Goal: Information Seeking & Learning: Check status

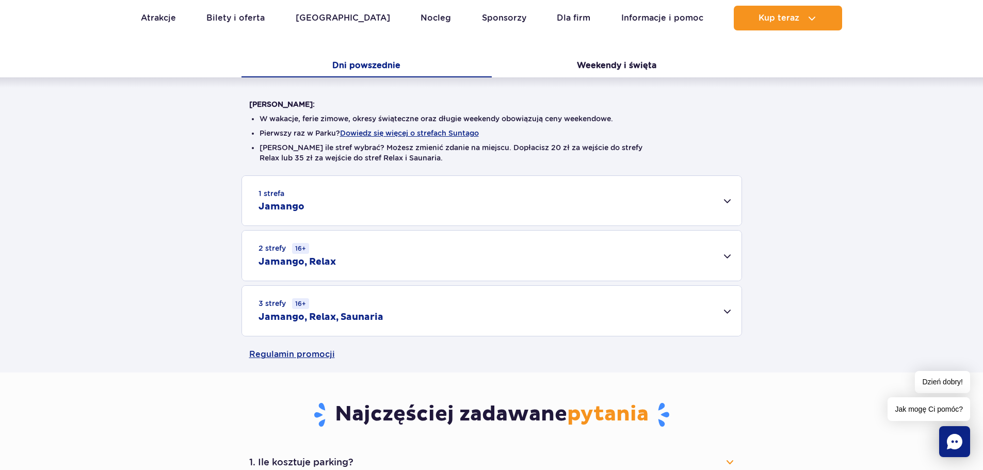
click at [720, 250] on div "2 strefy 16+ Jamango, Relax" at bounding box center [491, 256] width 499 height 50
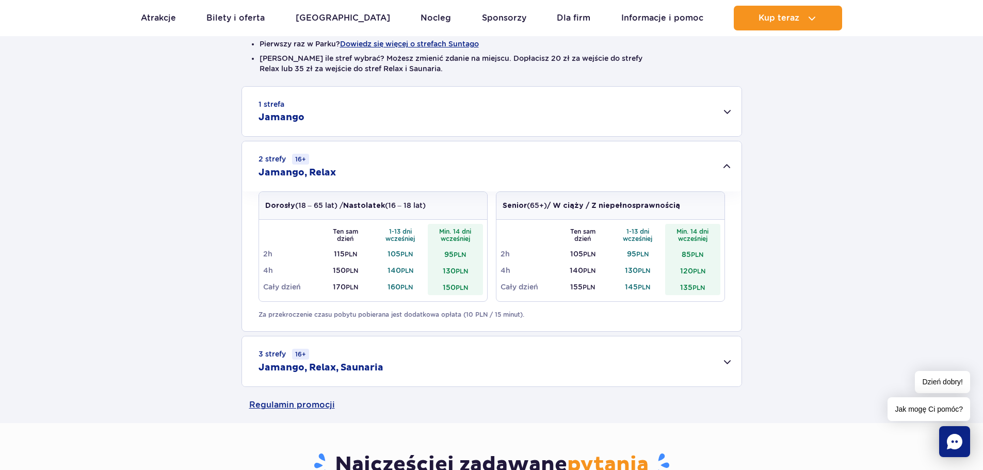
scroll to position [310, 0]
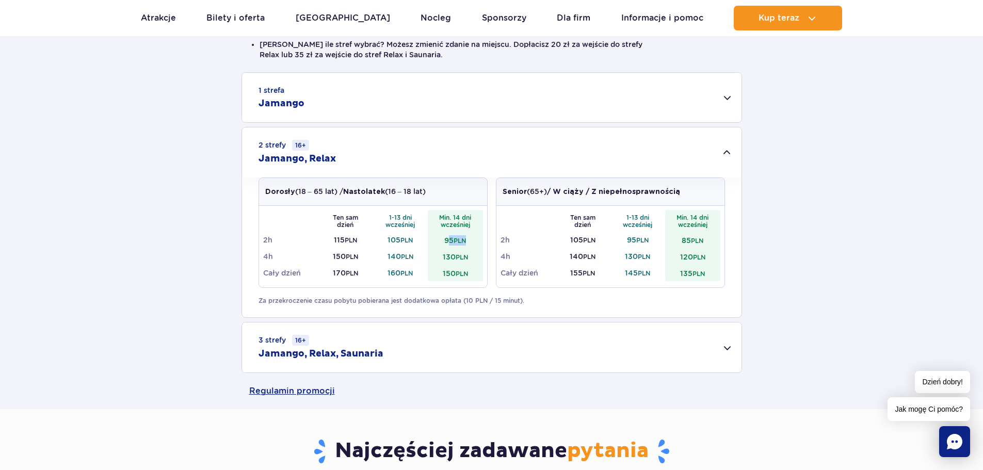
drag, startPoint x: 465, startPoint y: 240, endPoint x: 446, endPoint y: 243, distance: 19.7
click at [447, 243] on td "95 PLN" at bounding box center [455, 240] width 55 height 17
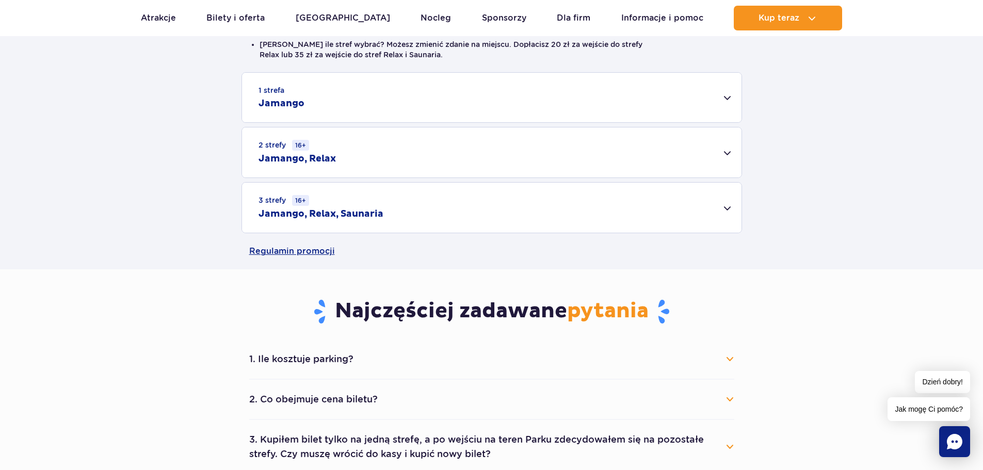
click at [441, 233] on div "1 strefa Jamango Dorosły (18 – 65 lat) / Nastolatek (16 – 18 lat) Ten sam dzień…" at bounding box center [491, 152] width 983 height 161
click at [693, 161] on div "2 strefy 16+ Jamango, Relax" at bounding box center [491, 152] width 499 height 50
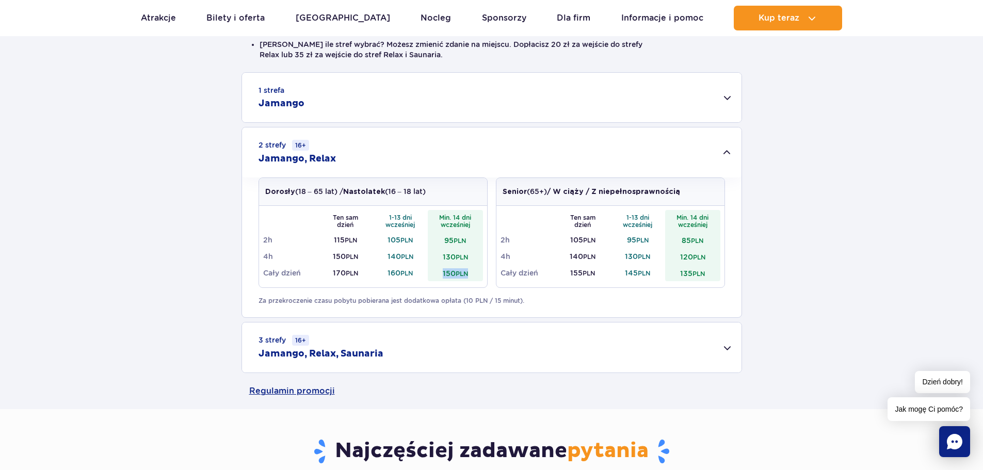
drag, startPoint x: 440, startPoint y: 270, endPoint x: 474, endPoint y: 270, distance: 34.1
click at [474, 270] on td "150 PLN" at bounding box center [455, 273] width 55 height 17
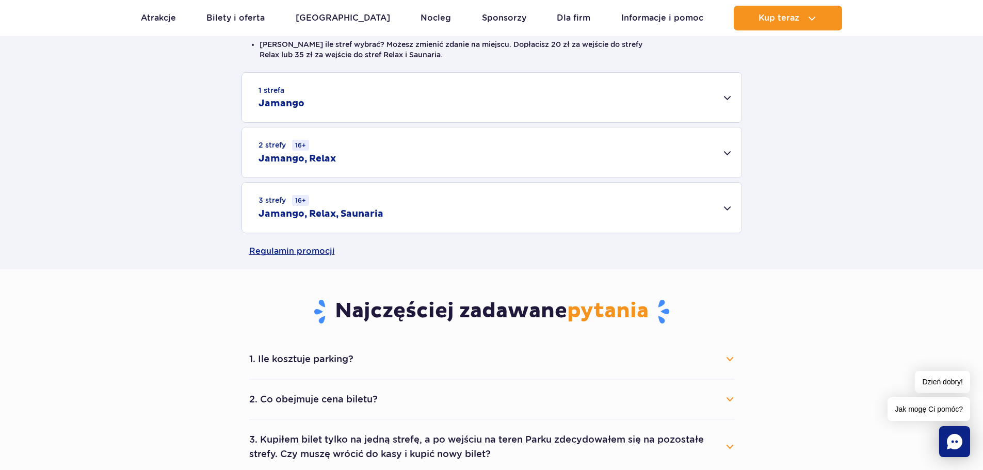
click at [692, 156] on div "2 strefy 16+ Jamango, Relax" at bounding box center [491, 152] width 499 height 50
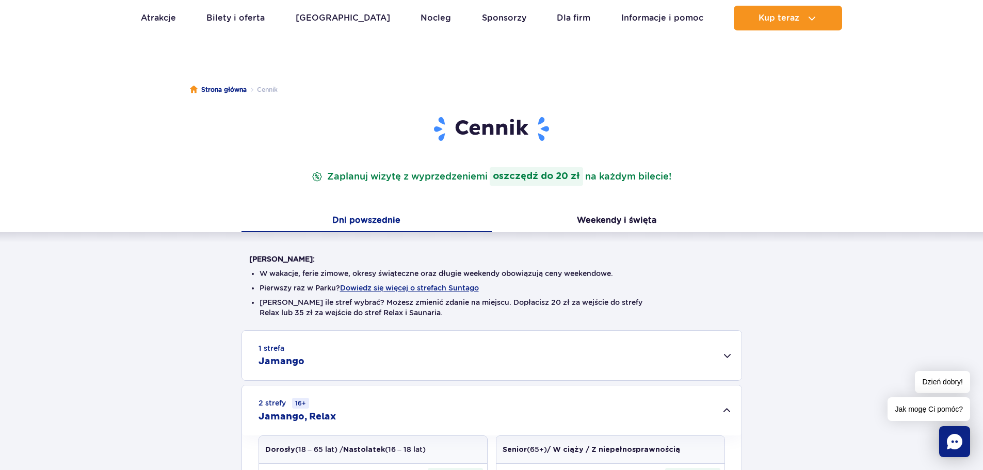
scroll to position [0, 0]
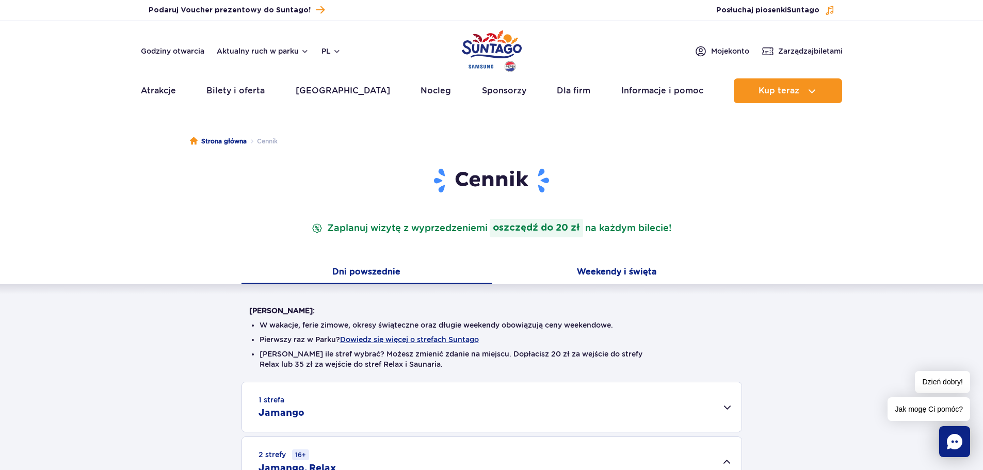
click at [619, 277] on button "Weekendy i święta" at bounding box center [617, 273] width 250 height 22
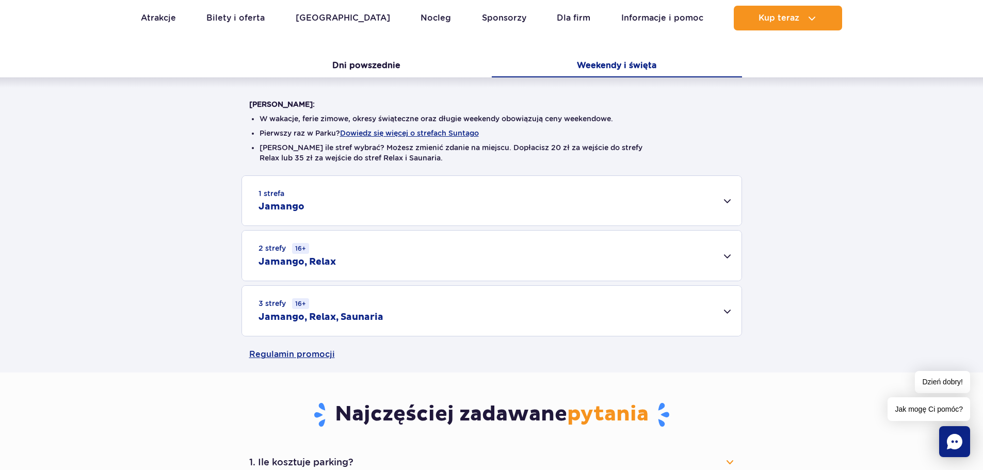
scroll to position [52, 0]
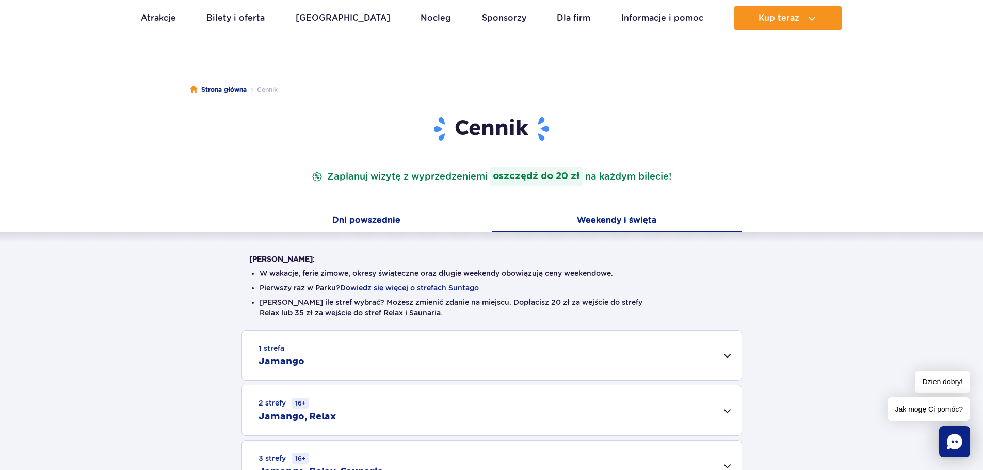
click at [390, 214] on button "Dni powszednie" at bounding box center [366, 222] width 250 height 22
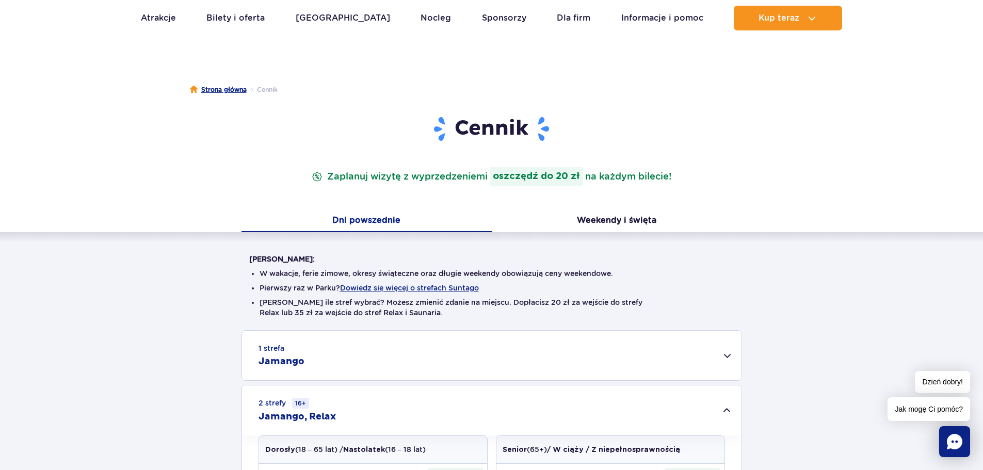
click at [222, 91] on link "Strona główna" at bounding box center [218, 90] width 57 height 10
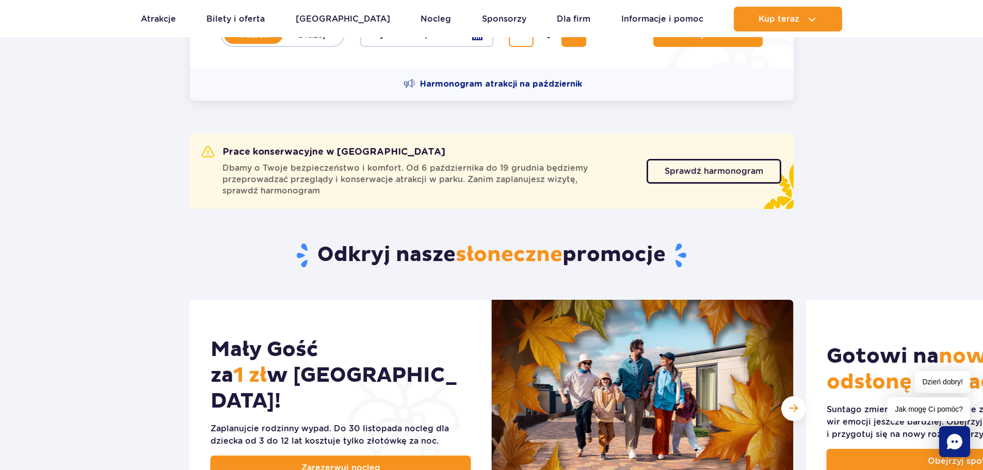
scroll to position [310, 0]
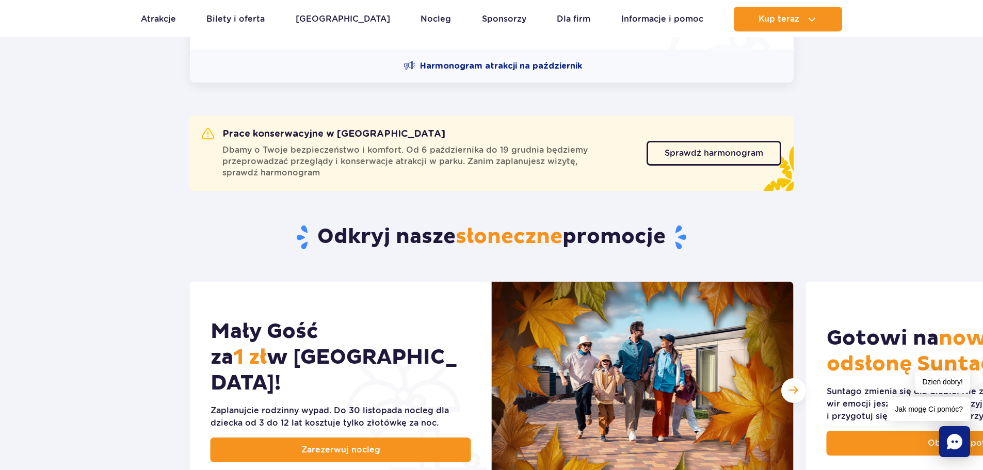
click at [738, 171] on div "Sprawdź harmonogram Sprawdź harmonogram" at bounding box center [714, 153] width 135 height 51
click at [738, 161] on link "Sprawdź harmonogram" at bounding box center [714, 153] width 135 height 25
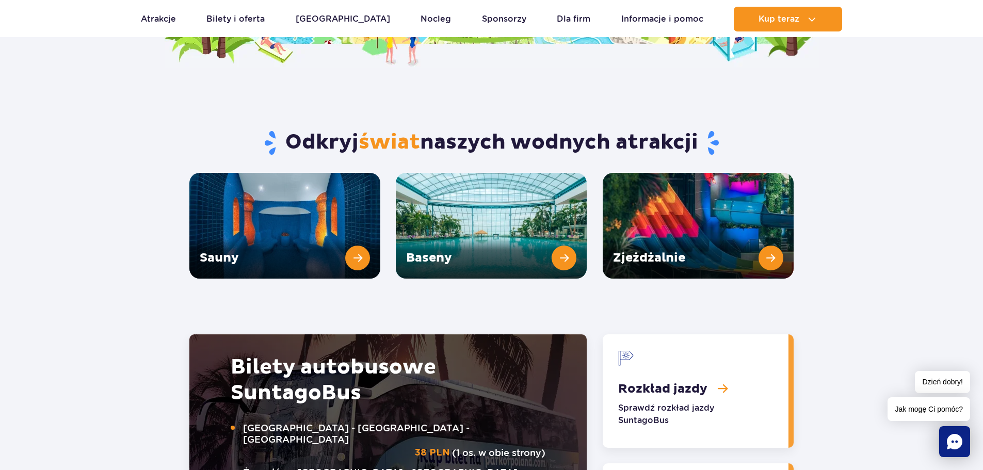
scroll to position [1342, 0]
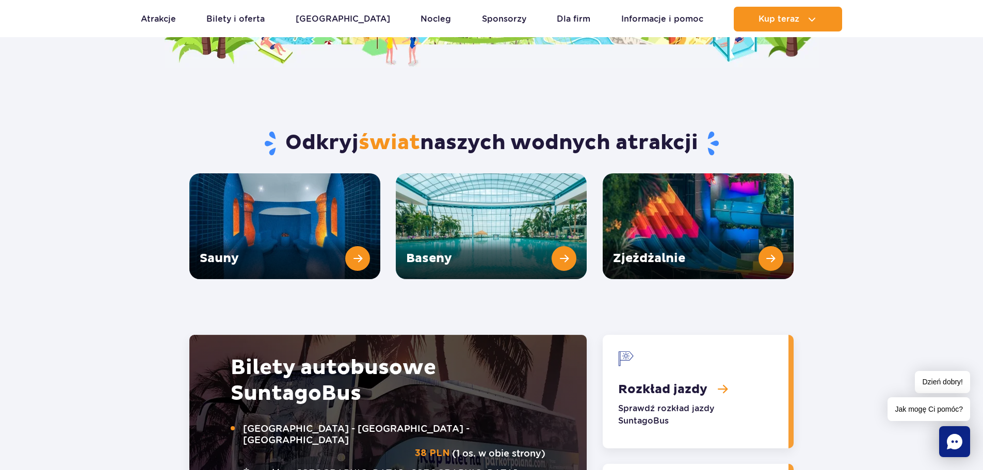
click at [20, 128] on section "Odkryj świat naszych wodnych atrakcji Sauny Baseny Zjeżdżalnie" at bounding box center [491, 173] width 983 height 211
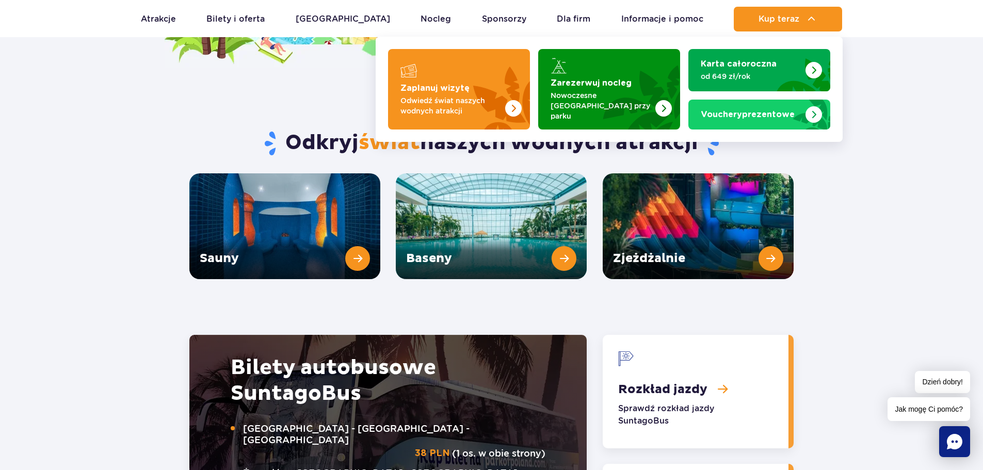
click at [849, 100] on section "Odkryj świat naszych wodnych atrakcji Sauny Baseny Zjeżdżalnie" at bounding box center [491, 173] width 983 height 211
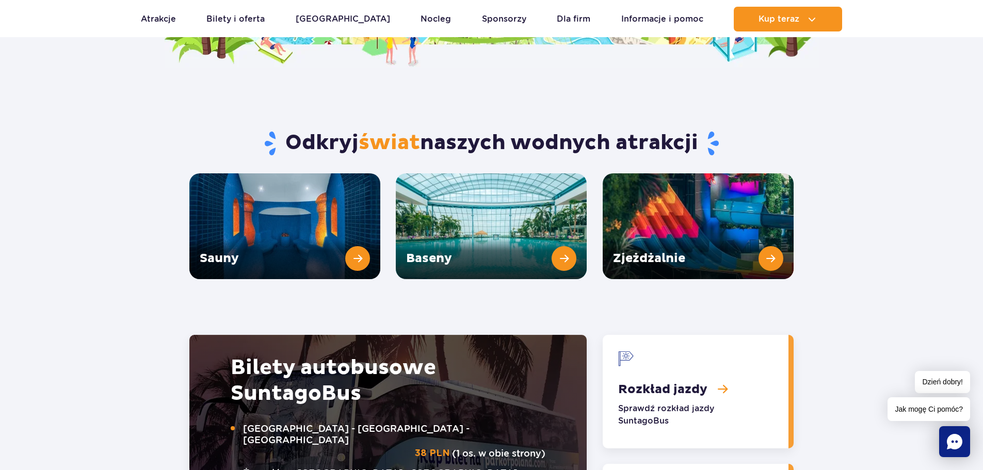
click at [894, 78] on section "Odkryj świat naszych wodnych atrakcji Sauny Baseny Zjeżdżalnie" at bounding box center [491, 173] width 983 height 211
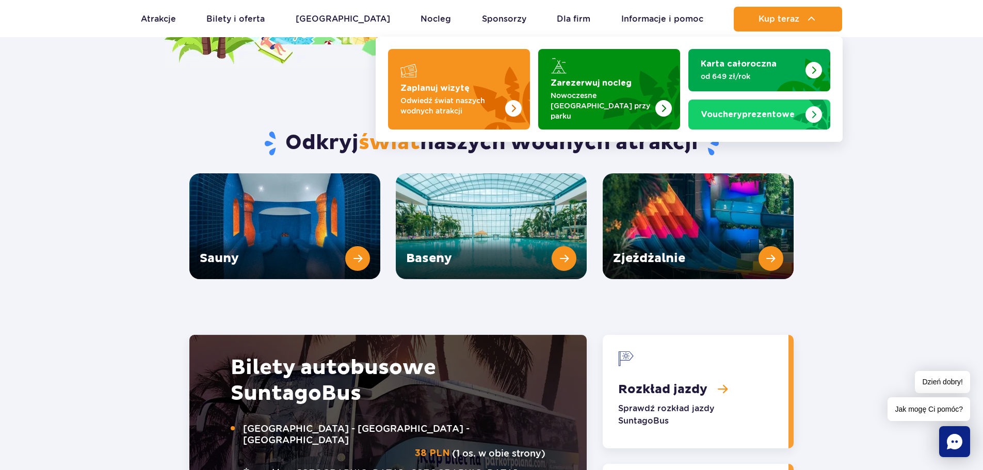
click at [877, 71] on section "Odkryj świat naszych wodnych atrakcji Sauny Baseny Zjeżdżalnie" at bounding box center [491, 173] width 983 height 211
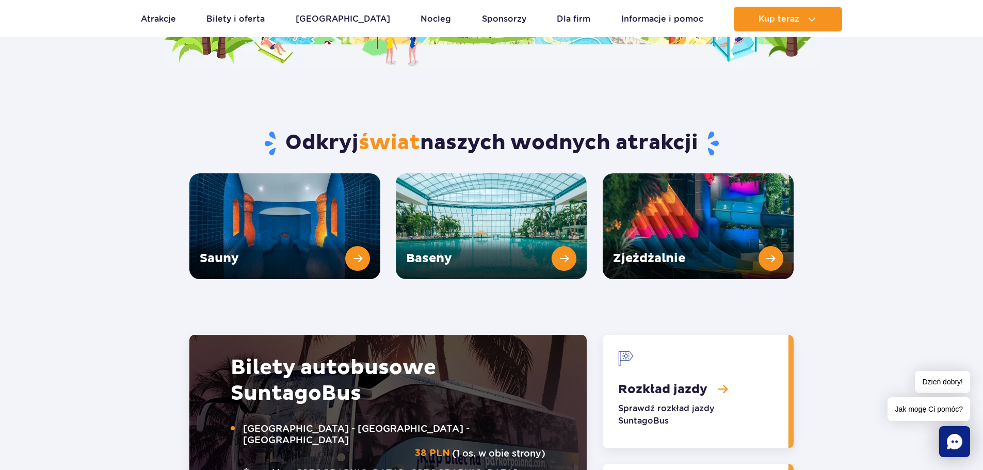
click at [798, 91] on div "Odkryj świat naszych wodnych atrakcji" at bounding box center [492, 120] width 620 height 105
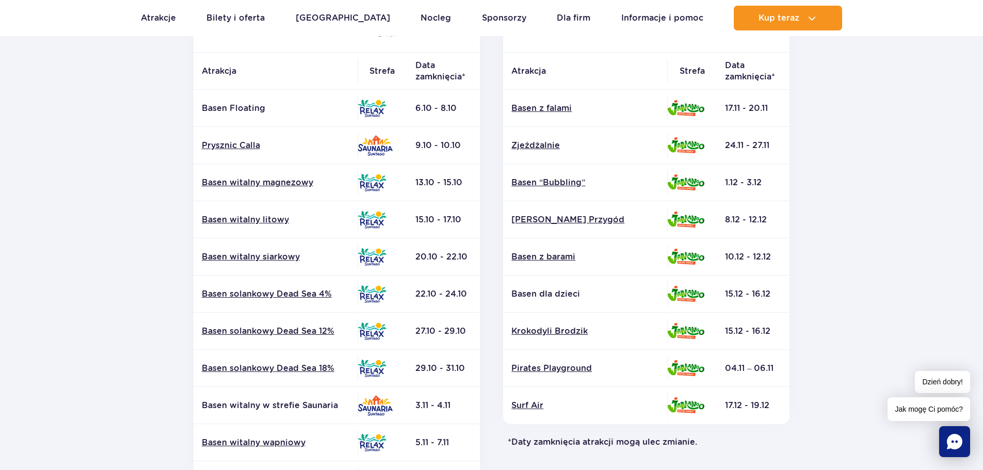
scroll to position [52, 0]
